Goal: Find specific page/section: Find specific page/section

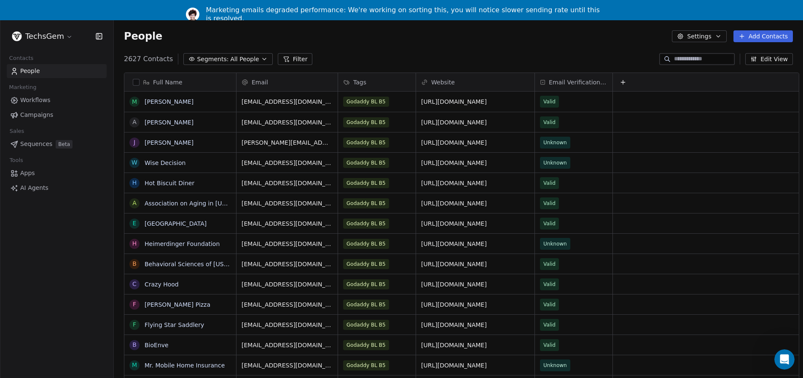
scroll to position [331, 689]
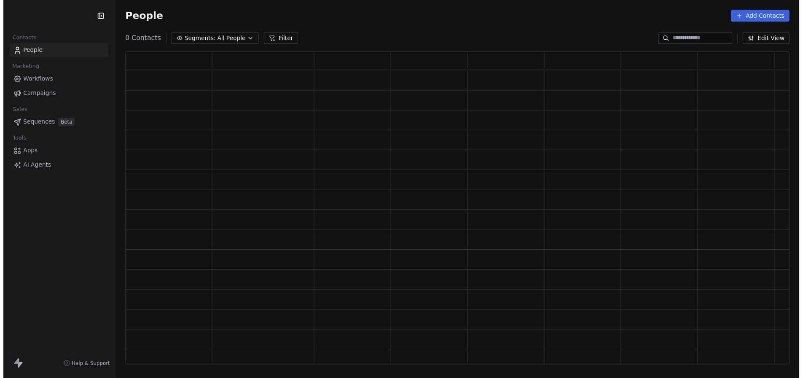
scroll to position [311, 669]
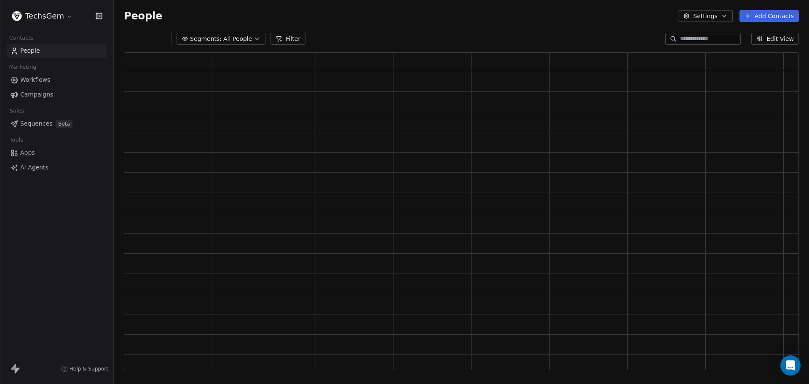
click at [42, 97] on span "Campaigns" at bounding box center [36, 94] width 33 height 9
